Goal: Navigation & Orientation: Find specific page/section

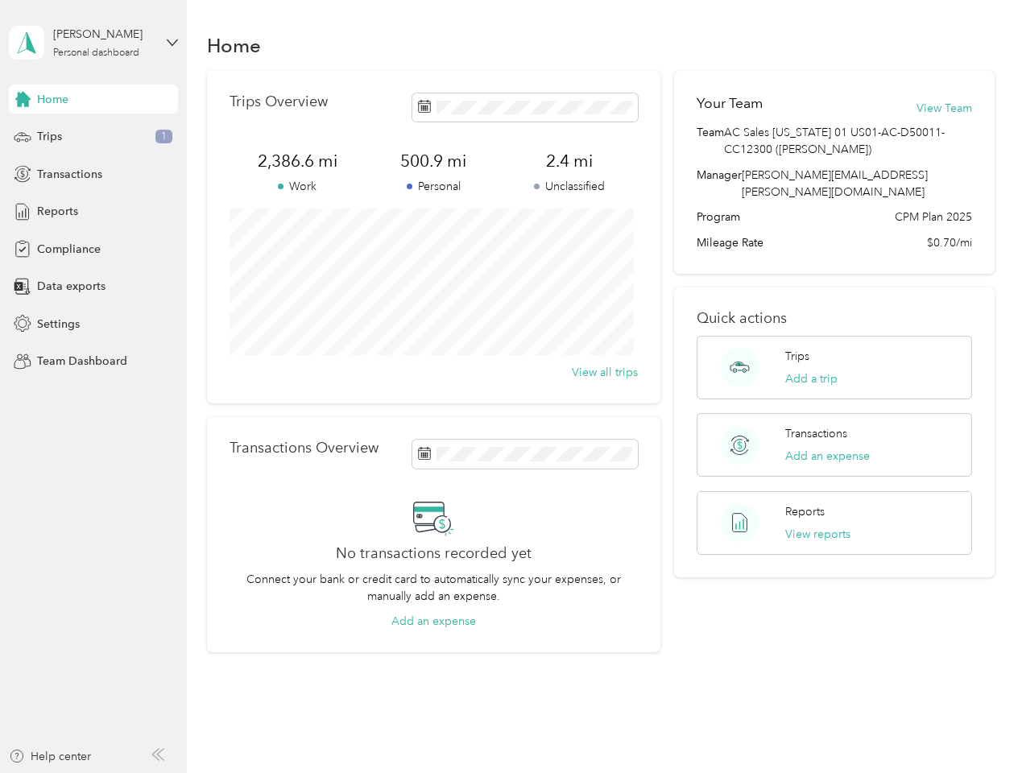
click at [510, 386] on div "Trips Overview 2,386.6 mi Work 500.9 mi Personal 2.4 mi Unclassified View all t…" at bounding box center [433, 237] width 453 height 332
click at [93, 43] on div "[PERSON_NAME]" at bounding box center [103, 34] width 101 height 17
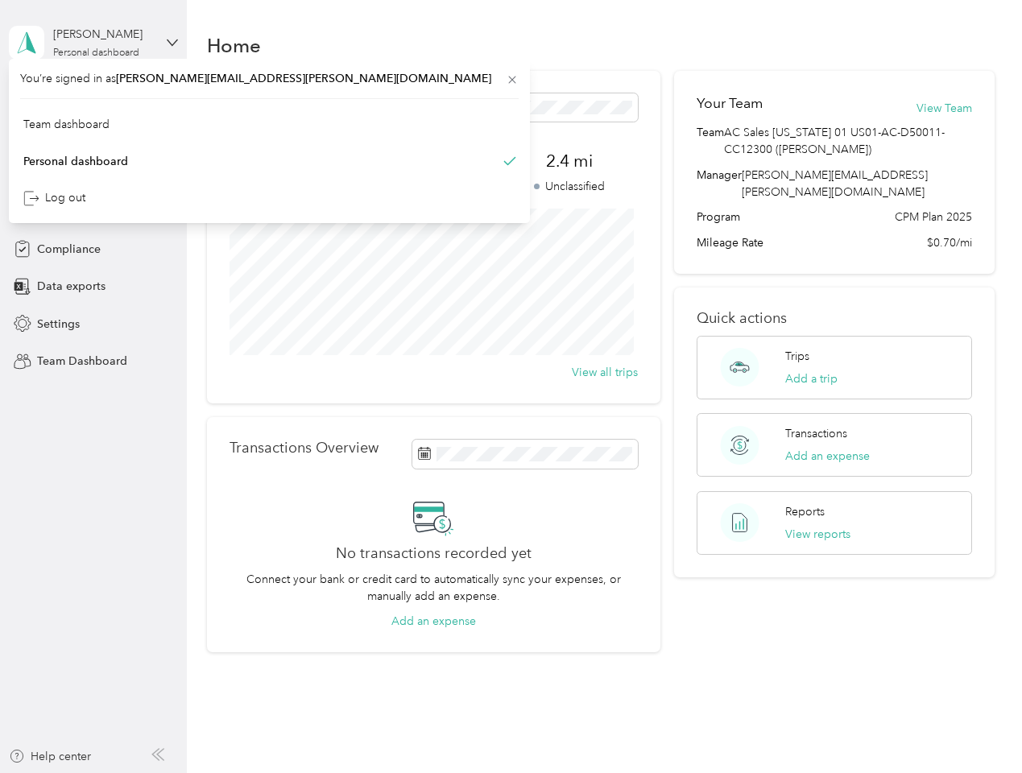
click at [93, 99] on div "You’re signed in as [PERSON_NAME][EMAIL_ADDRESS][PERSON_NAME][DOMAIN_NAME] Team…" at bounding box center [269, 141] width 521 height 164
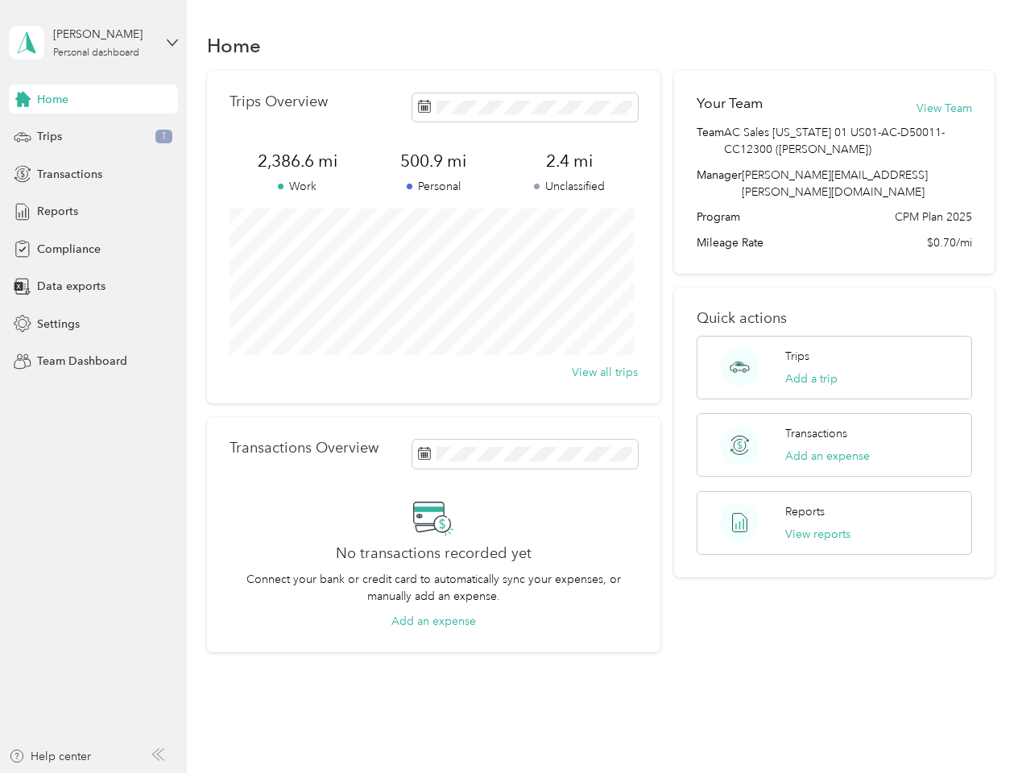
click at [23, 99] on div "You’re signed in as [PERSON_NAME][EMAIL_ADDRESS][PERSON_NAME][DOMAIN_NAME] Team…" at bounding box center [269, 141] width 521 height 164
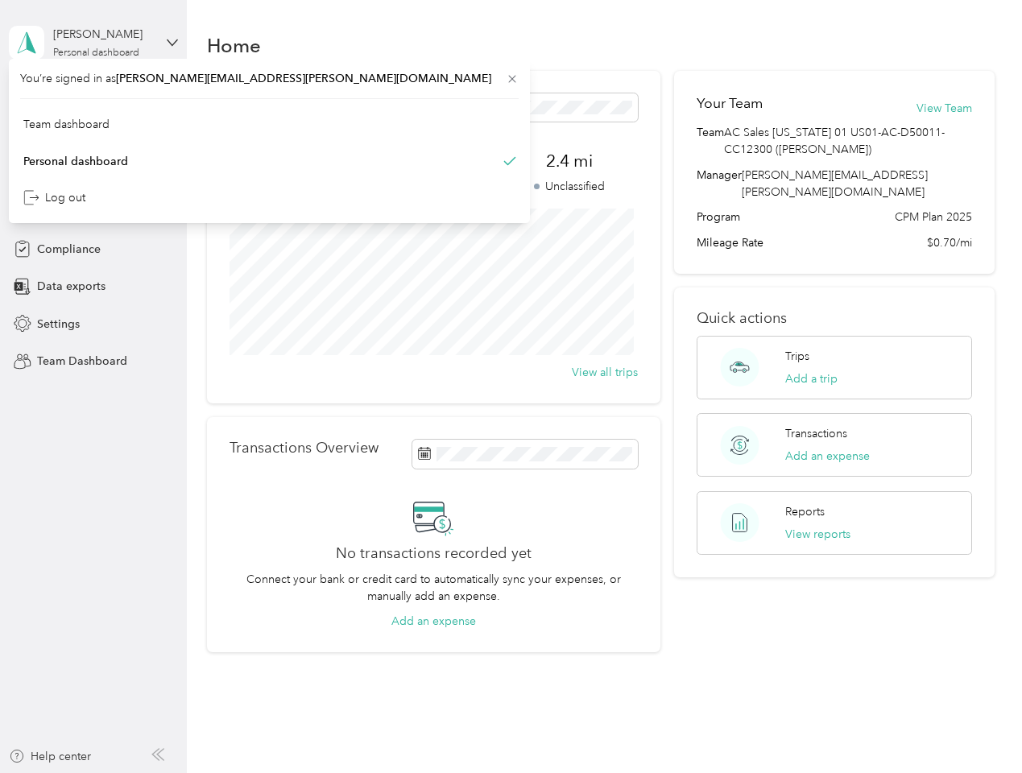
click at [93, 137] on div "Trips 1" at bounding box center [93, 136] width 169 height 29
